Goal: Information Seeking & Learning: Learn about a topic

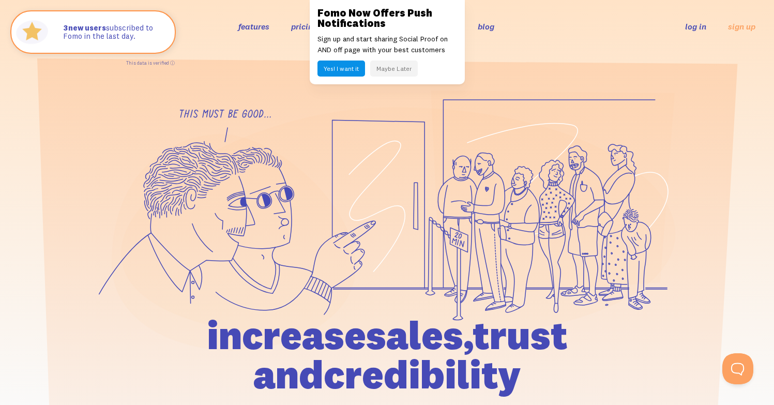
click at [392, 73] on button "Maybe Later" at bounding box center [394, 68] width 48 height 16
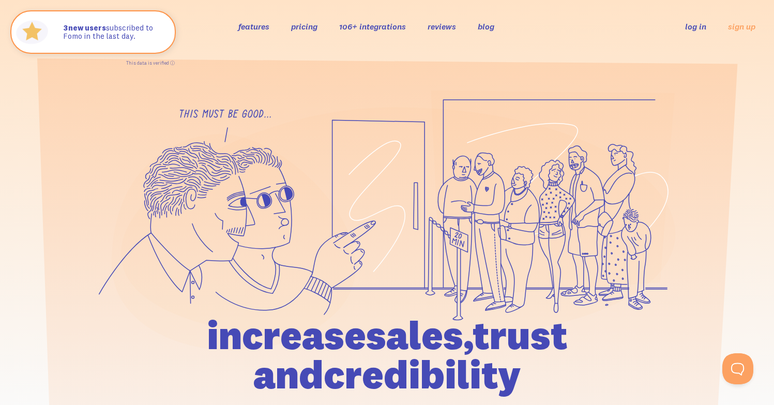
click at [249, 26] on link "features" at bounding box center [253, 26] width 31 height 10
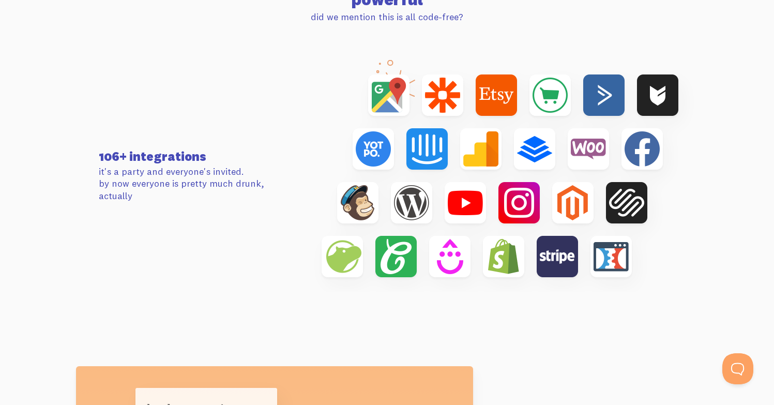
scroll to position [3341, 0]
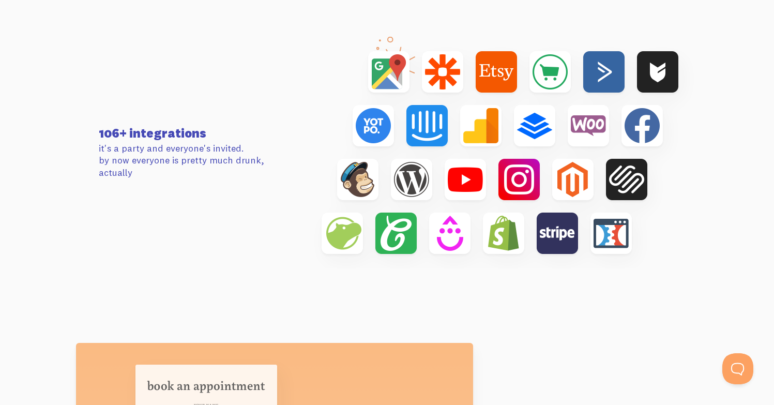
drag, startPoint x: 149, startPoint y: 176, endPoint x: 83, endPoint y: 137, distance: 76.9
click at [83, 137] on section "106+ integrations it's a party and everyone's invited. by now everyone is prett…" at bounding box center [387, 152] width 774 height 306
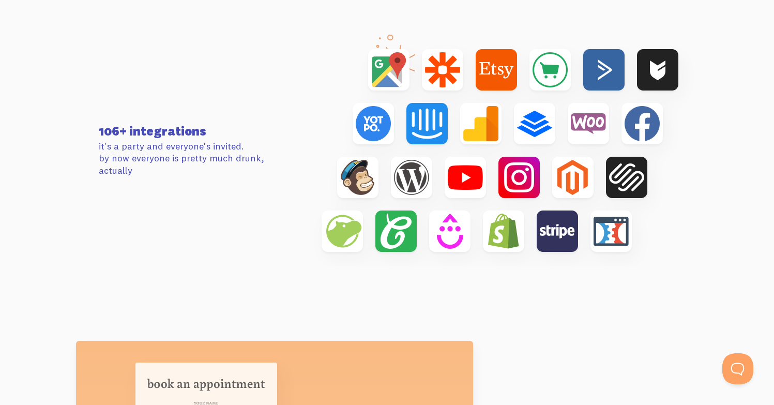
click at [116, 138] on div "106+ integrations it's a party and everyone's invited. by now everyone is prett…" at bounding box center [191, 151] width 196 height 52
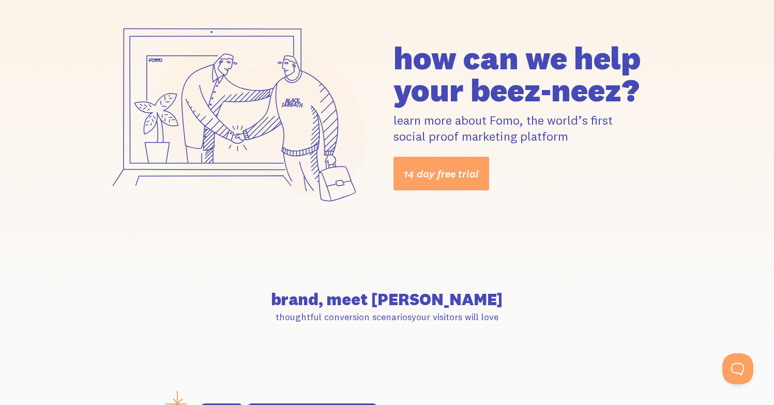
scroll to position [0, 0]
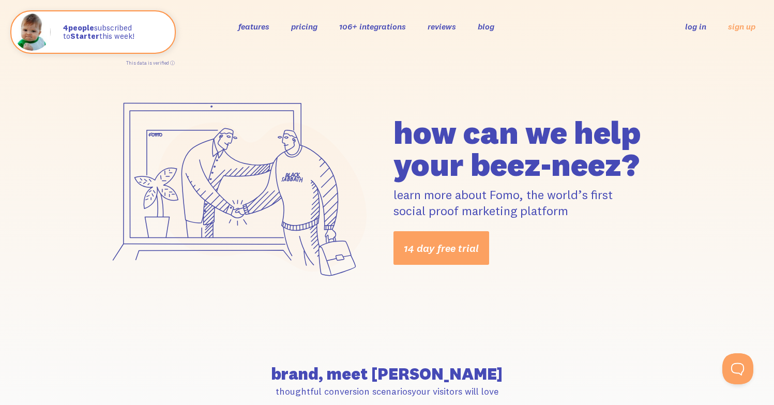
click at [392, 120] on div "how can we help your beez-neez? learn more about Fomo, the world’s first social…" at bounding box center [534, 190] width 295 height 148
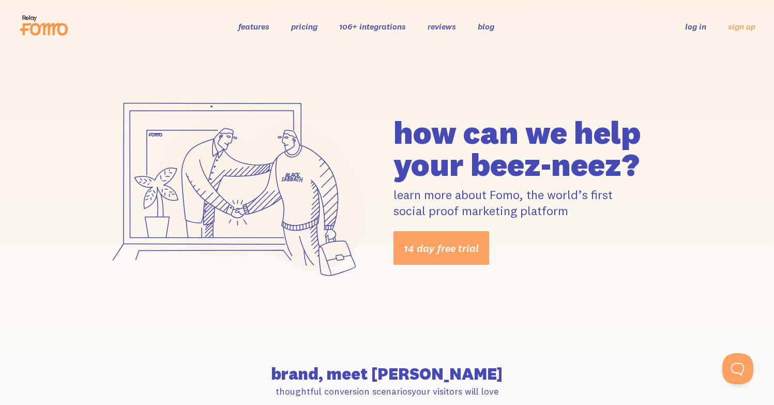
click at [354, 27] on link "106+ integrations" at bounding box center [372, 26] width 67 height 10
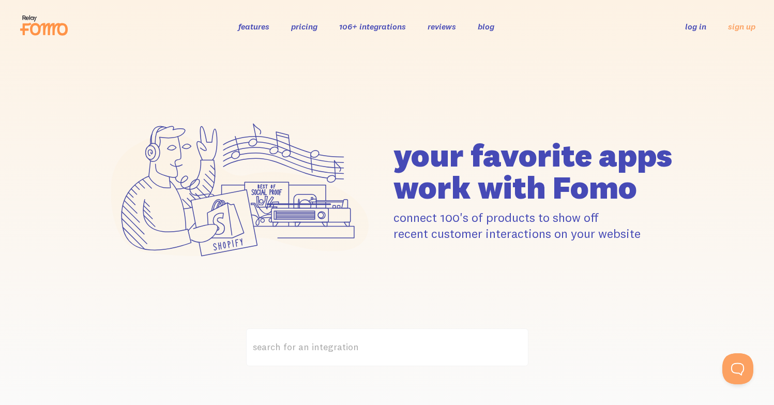
click at [249, 27] on link "features" at bounding box center [253, 26] width 31 height 10
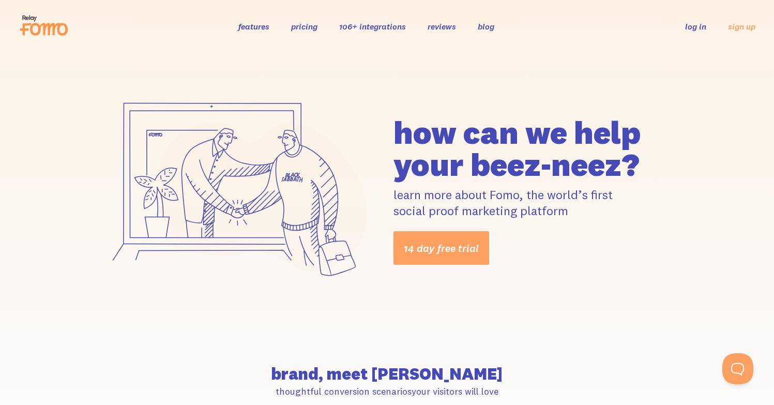
click at [255, 28] on link "features" at bounding box center [253, 26] width 31 height 10
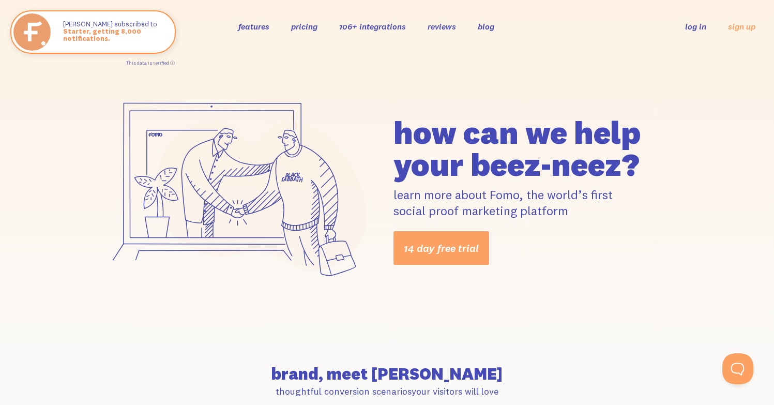
click at [250, 25] on link "features" at bounding box center [253, 26] width 31 height 10
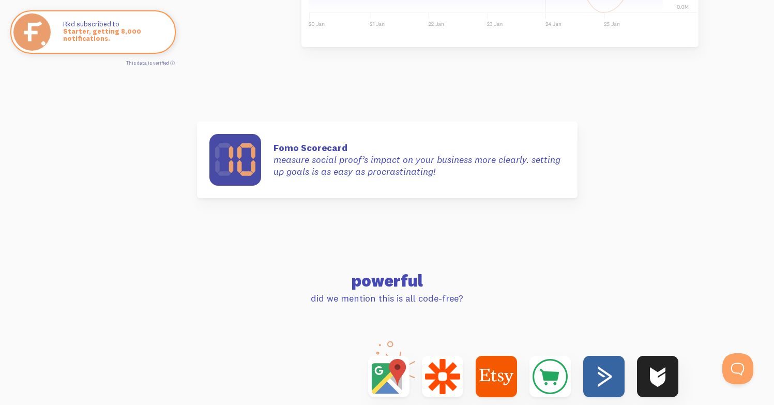
scroll to position [3039, 0]
